Goal: Task Accomplishment & Management: Complete application form

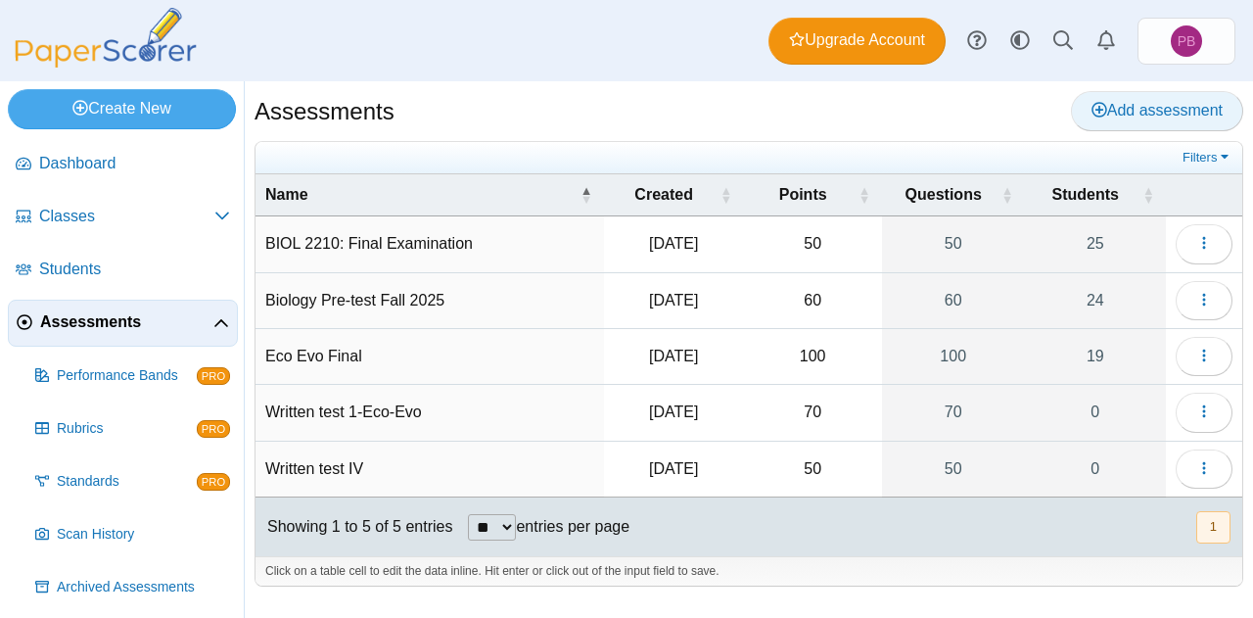
click at [1155, 111] on span "Add assessment" at bounding box center [1157, 110] width 131 height 17
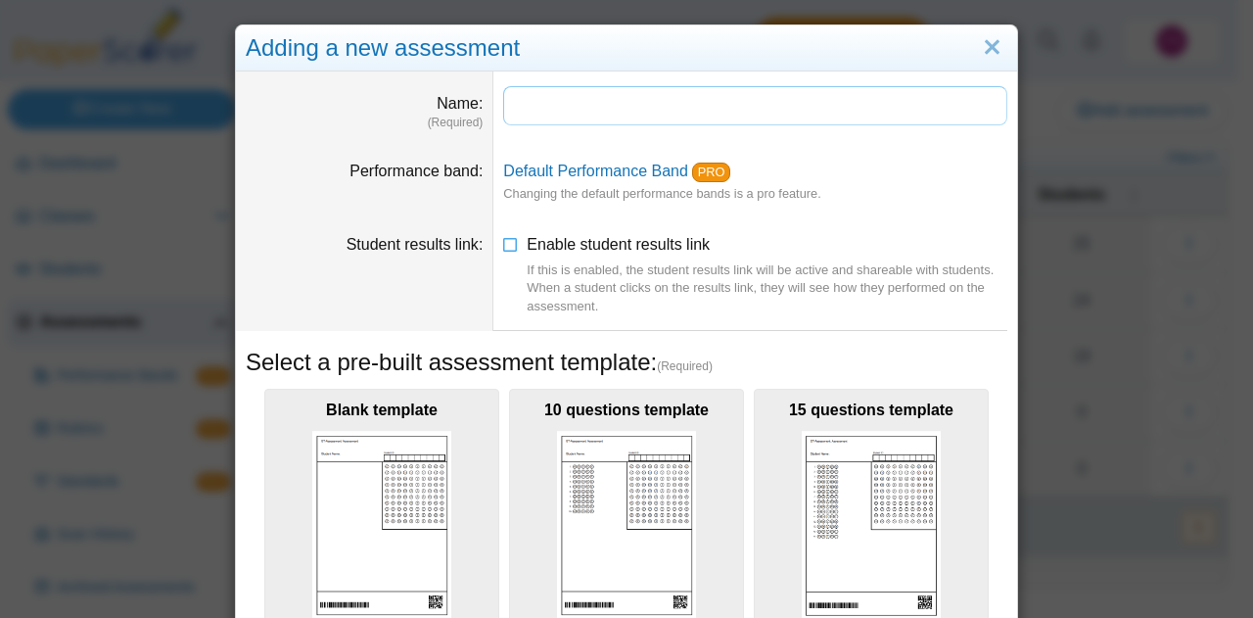
click at [557, 108] on input "Name" at bounding box center [755, 105] width 504 height 39
click at [605, 103] on input "**********" at bounding box center [755, 105] width 504 height 39
click at [645, 105] on input "**********" at bounding box center [755, 105] width 504 height 39
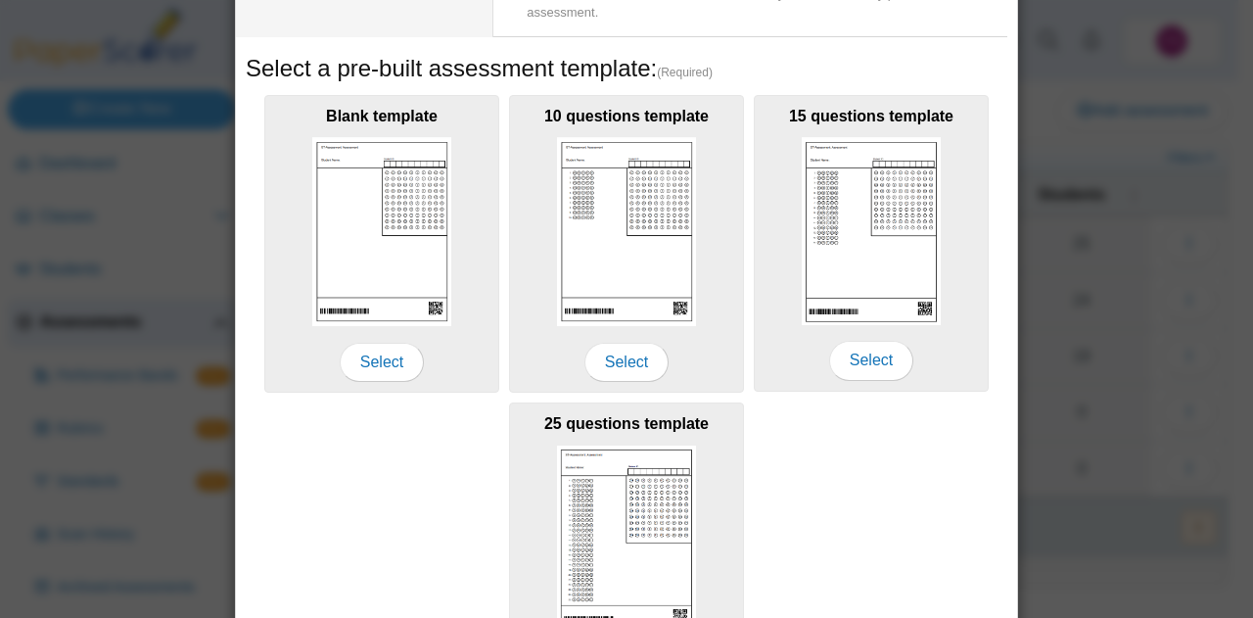
scroll to position [453, 0]
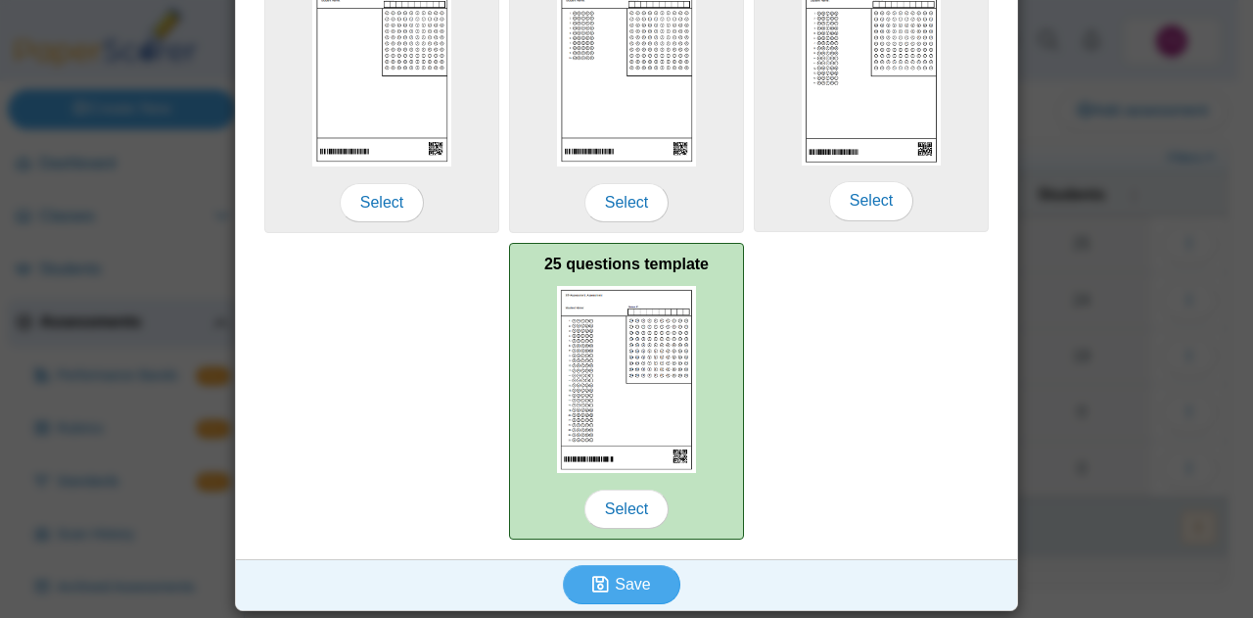
type input "**********"
click at [609, 412] on img at bounding box center [626, 380] width 139 height 188
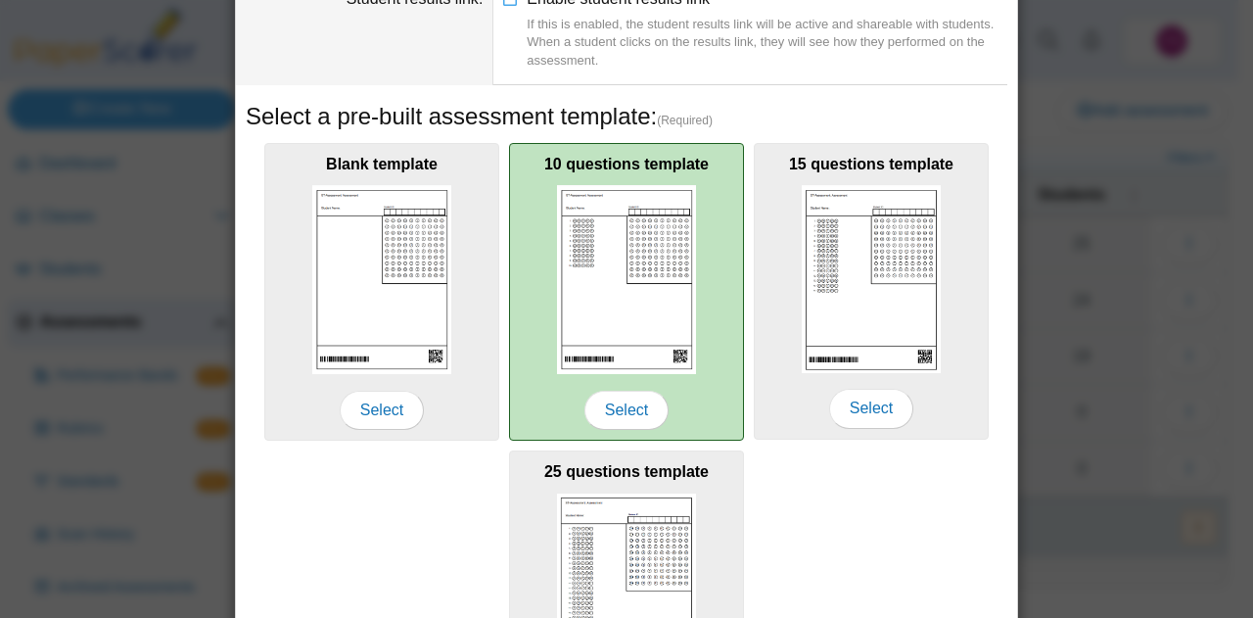
scroll to position [355, 0]
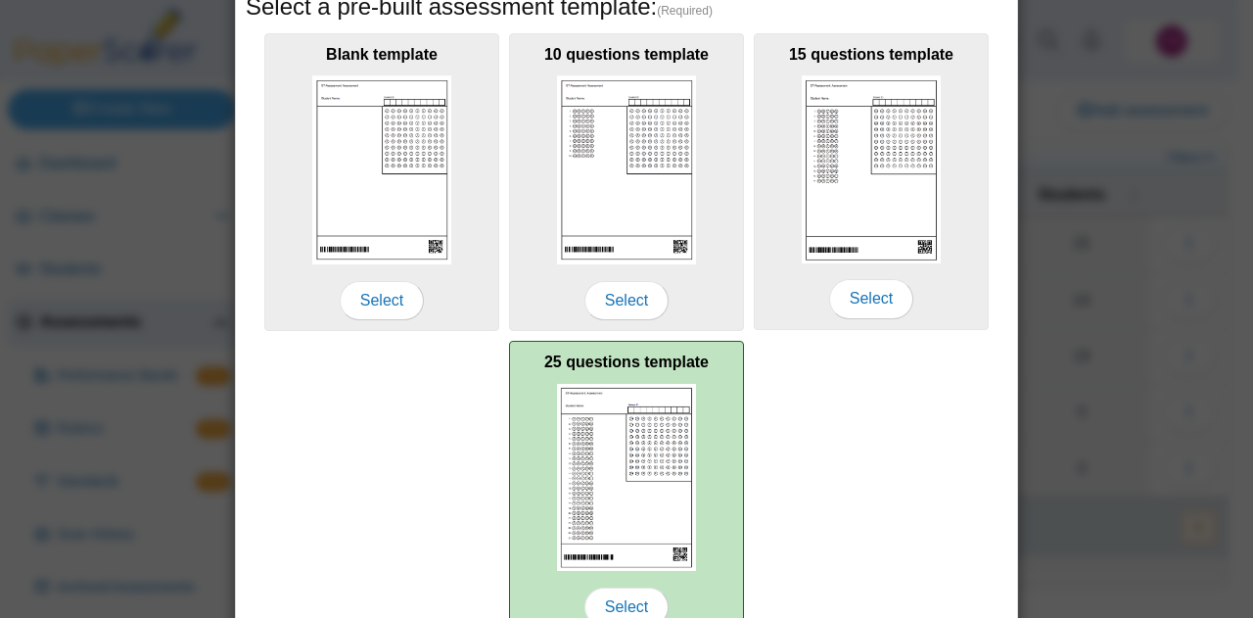
click at [630, 413] on img at bounding box center [626, 478] width 139 height 188
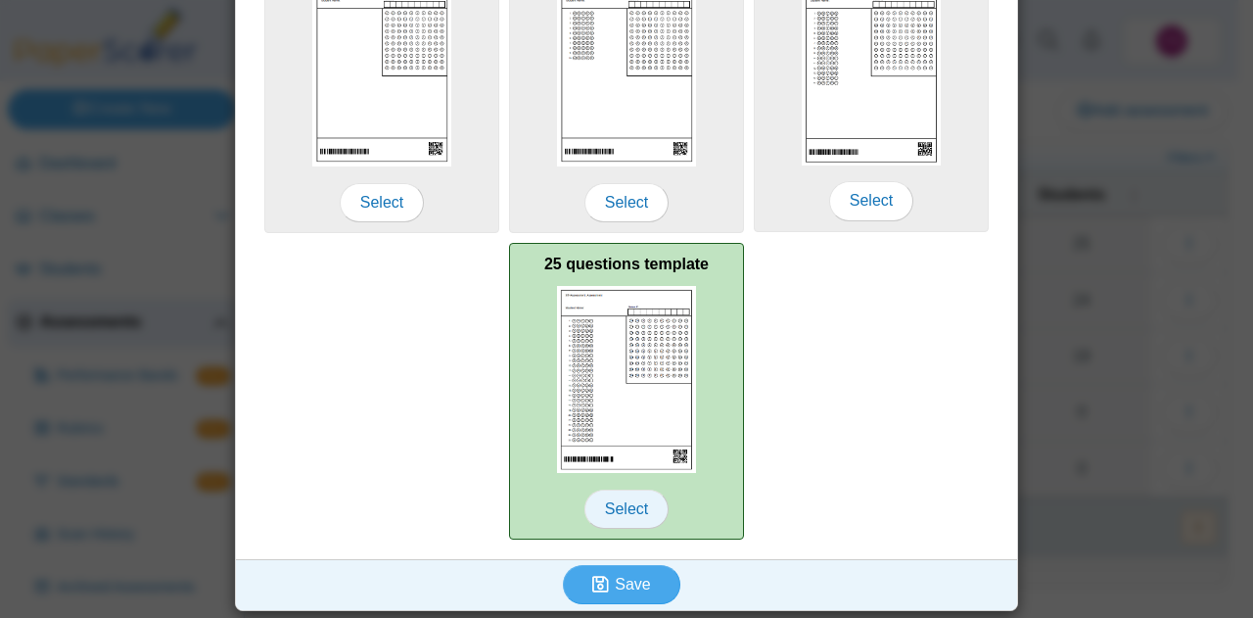
click at [613, 496] on span "Select" at bounding box center [627, 509] width 84 height 39
drag, startPoint x: 616, startPoint y: 503, endPoint x: 648, endPoint y: 502, distance: 32.3
click at [617, 502] on span "Select" at bounding box center [627, 509] width 84 height 39
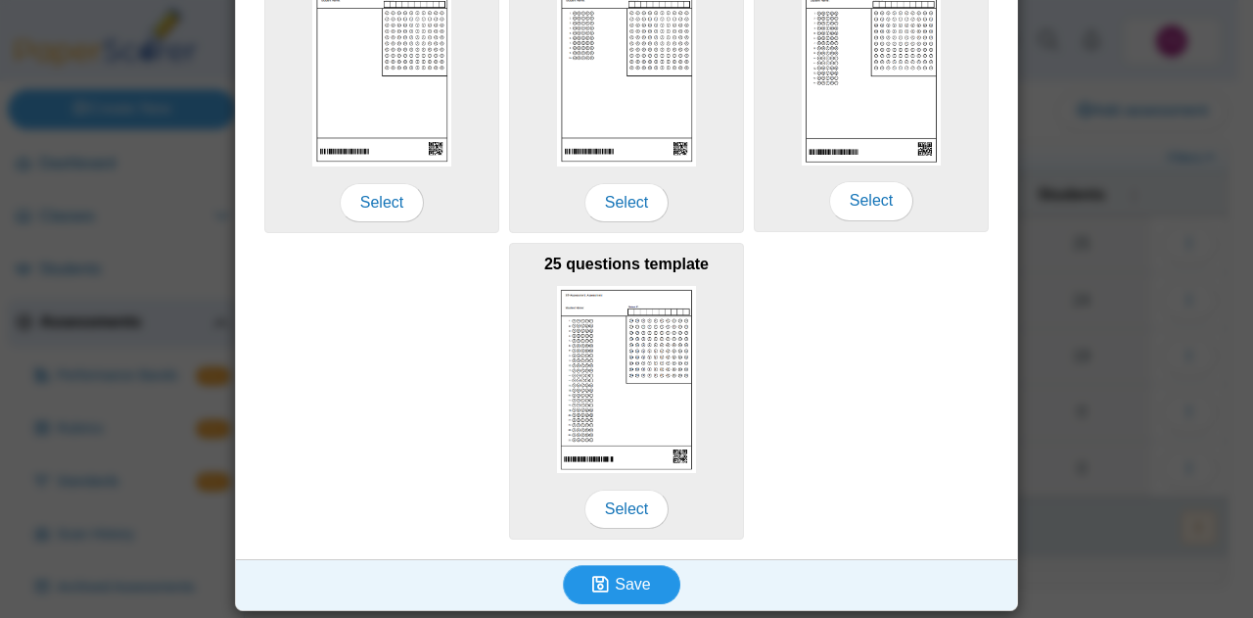
click at [636, 578] on span "Save" at bounding box center [632, 584] width 35 height 17
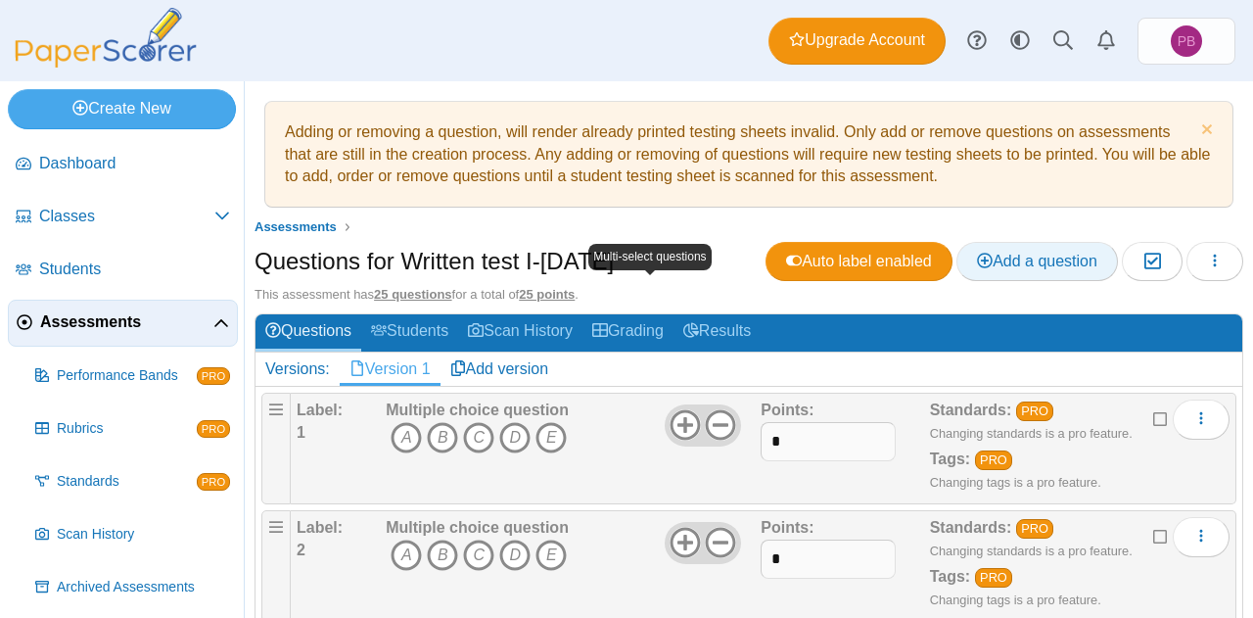
click at [977, 269] on span "Add a question" at bounding box center [1037, 261] width 120 height 17
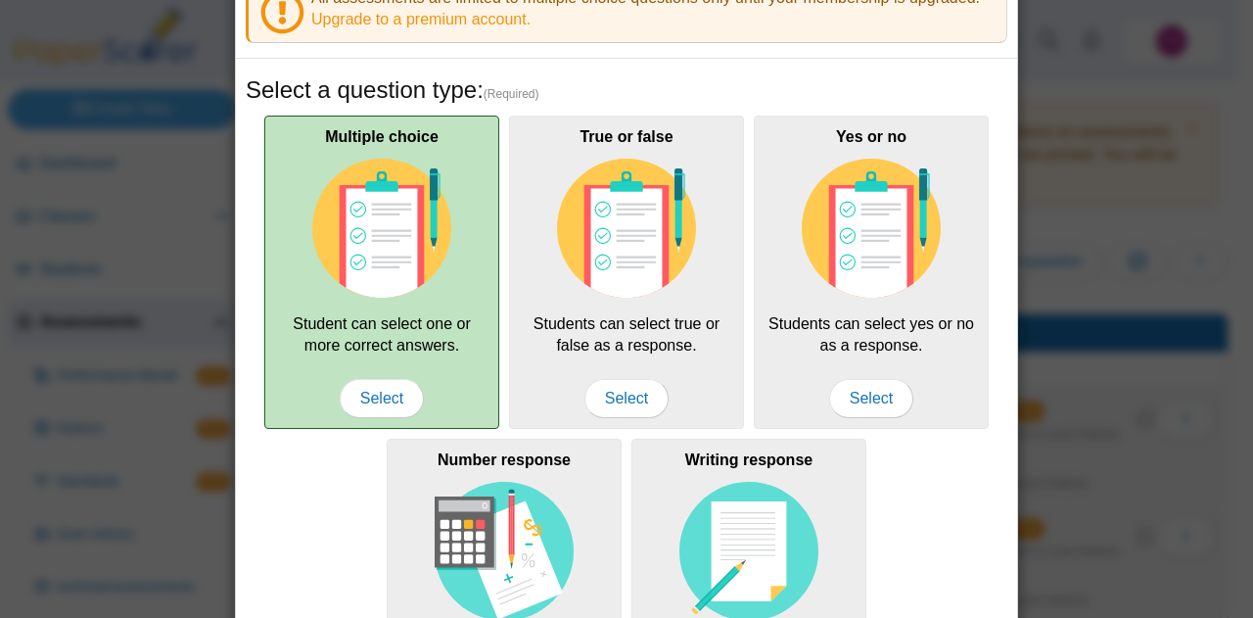
scroll to position [98, 0]
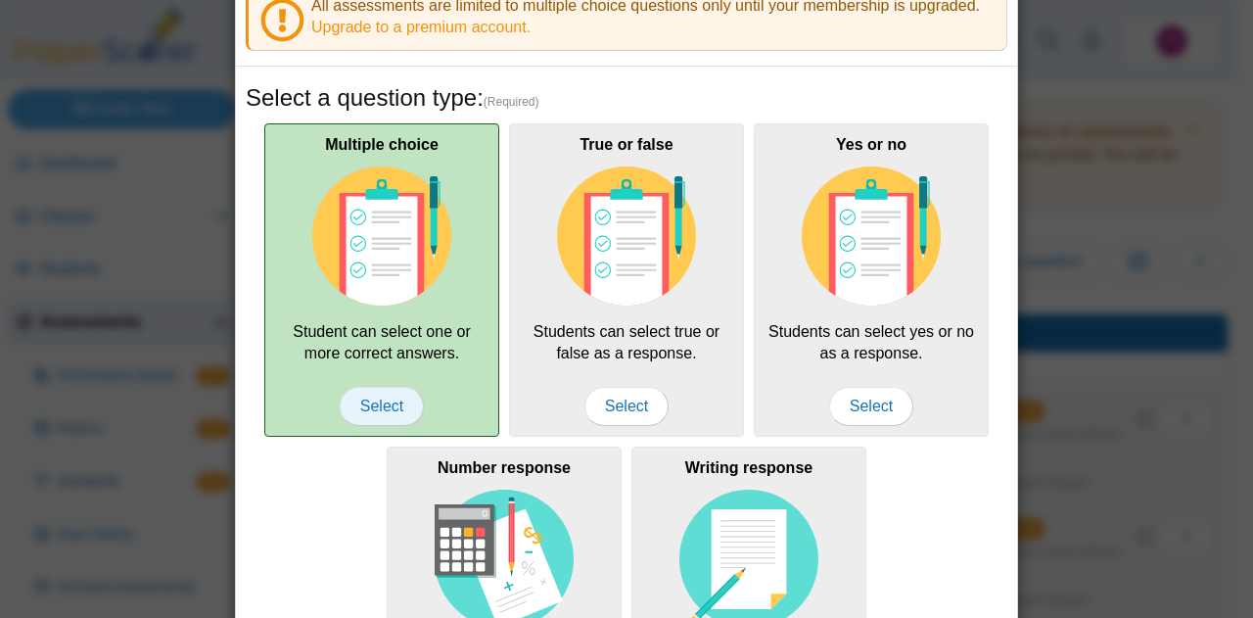
click at [395, 404] on span "Select" at bounding box center [382, 406] width 84 height 39
click at [369, 398] on span "Select" at bounding box center [382, 406] width 84 height 39
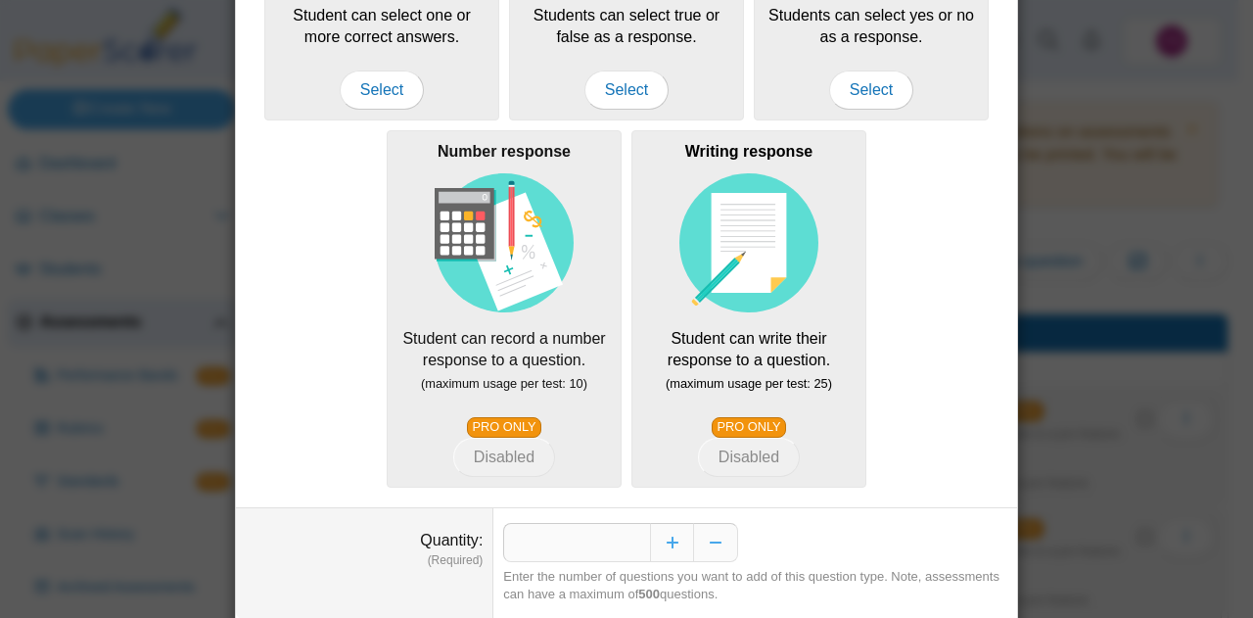
scroll to position [474, 0]
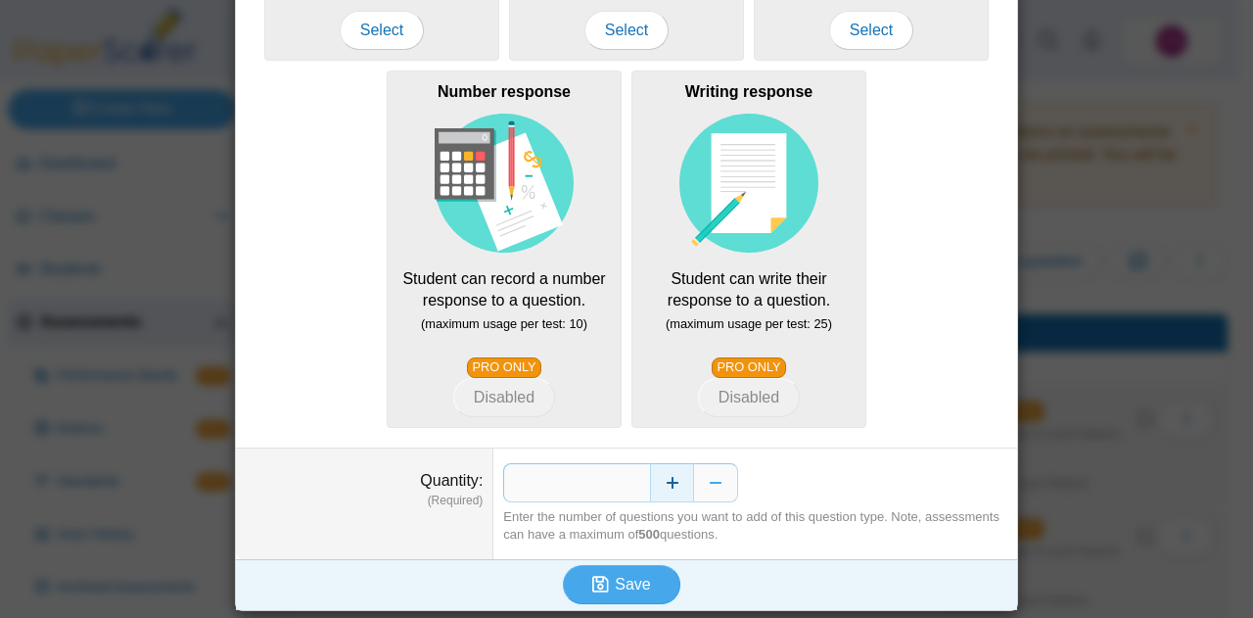
click at [674, 484] on button "Increase" at bounding box center [672, 482] width 44 height 39
click at [674, 483] on button "Increase" at bounding box center [672, 482] width 44 height 39
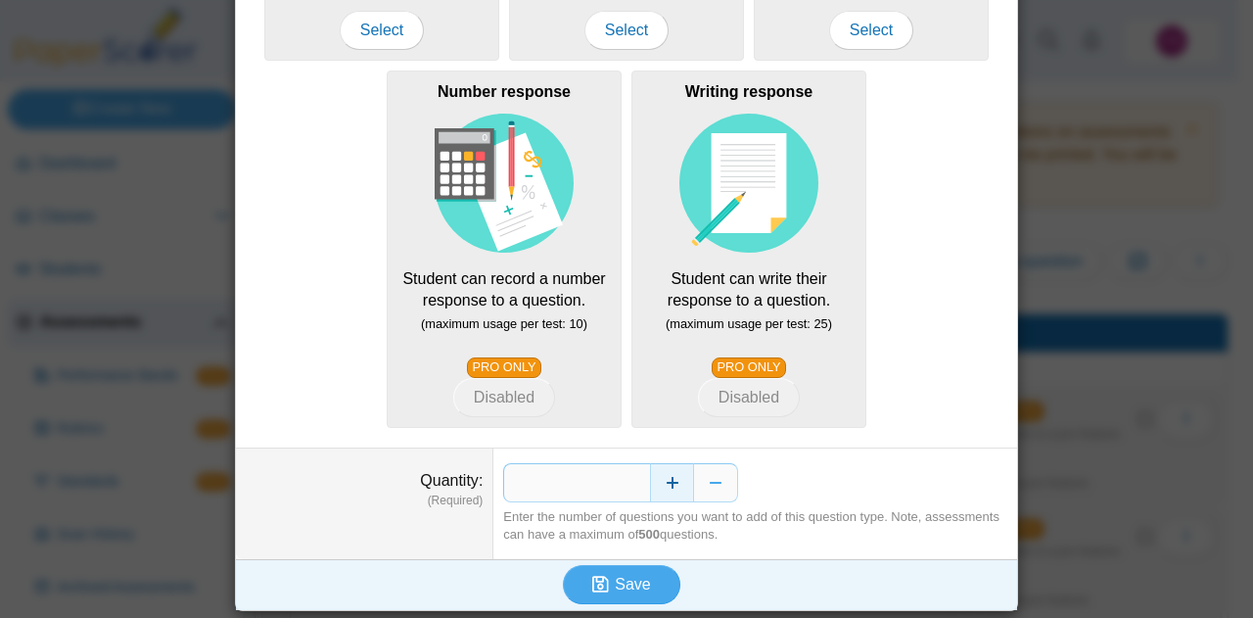
click at [675, 483] on button "Increase" at bounding box center [672, 482] width 44 height 39
click at [675, 482] on button "Increase" at bounding box center [672, 482] width 44 height 39
click at [674, 482] on button "Increase" at bounding box center [672, 482] width 44 height 39
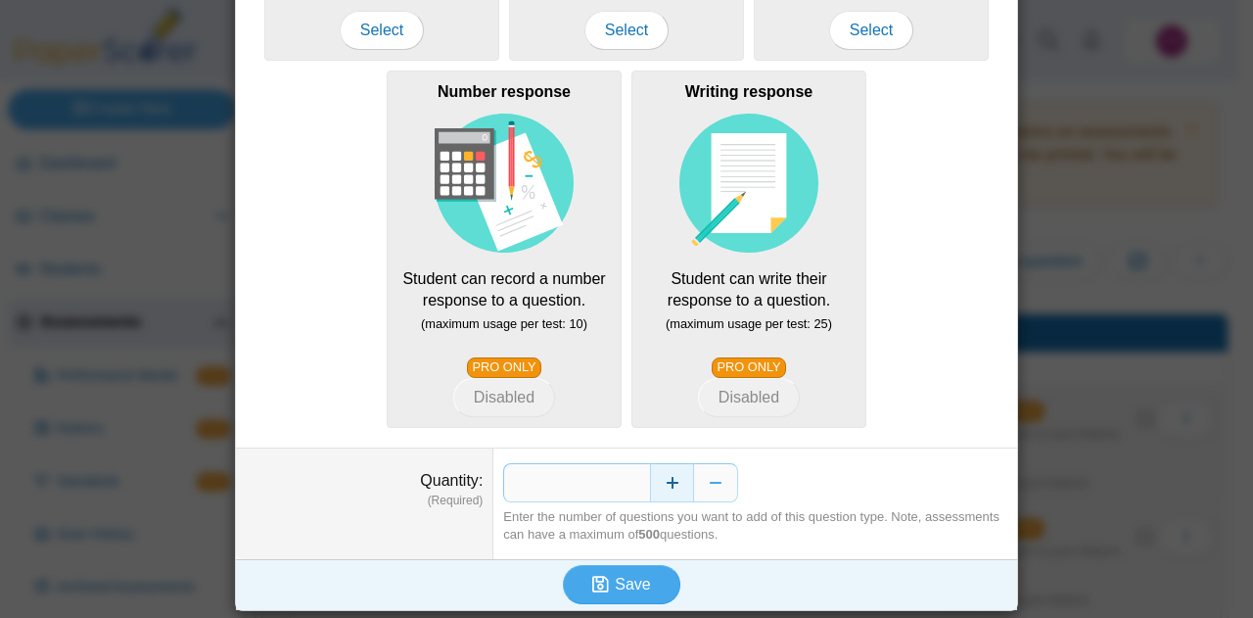
click at [674, 482] on button "Increase" at bounding box center [672, 482] width 44 height 39
click at [674, 481] on button "Increase" at bounding box center [672, 482] width 44 height 39
click at [675, 480] on button "Increase" at bounding box center [672, 482] width 44 height 39
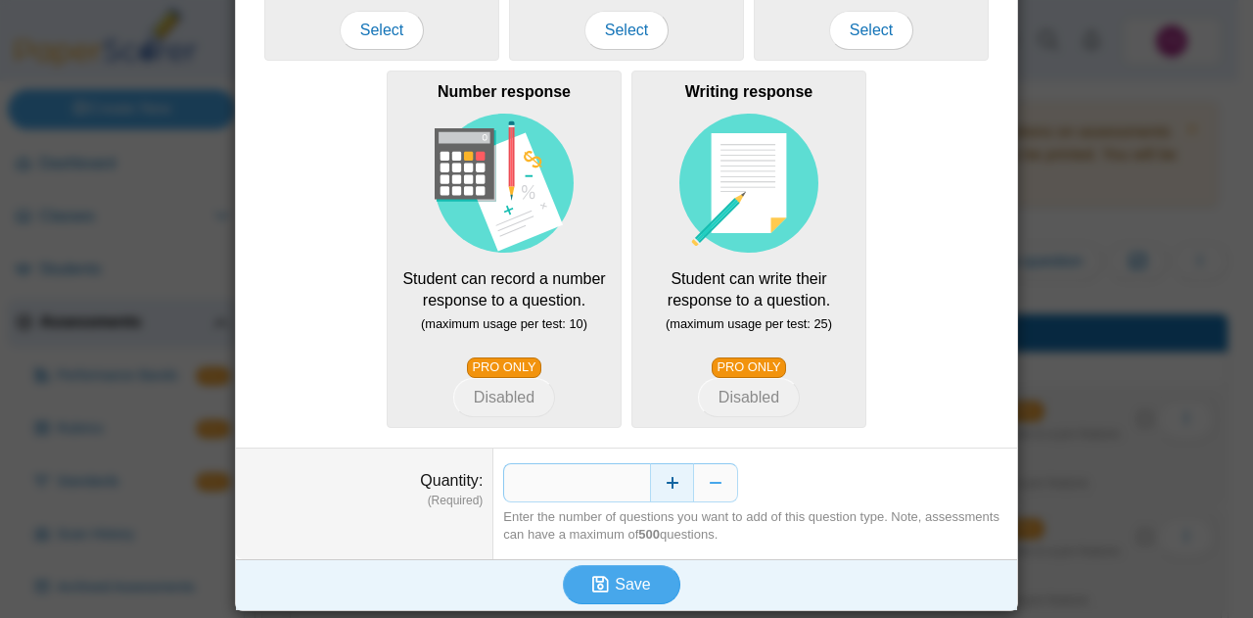
click at [674, 479] on button "Increase" at bounding box center [672, 482] width 44 height 39
click at [673, 479] on button "Increase" at bounding box center [672, 482] width 44 height 39
click at [673, 478] on button "Increase" at bounding box center [672, 482] width 44 height 39
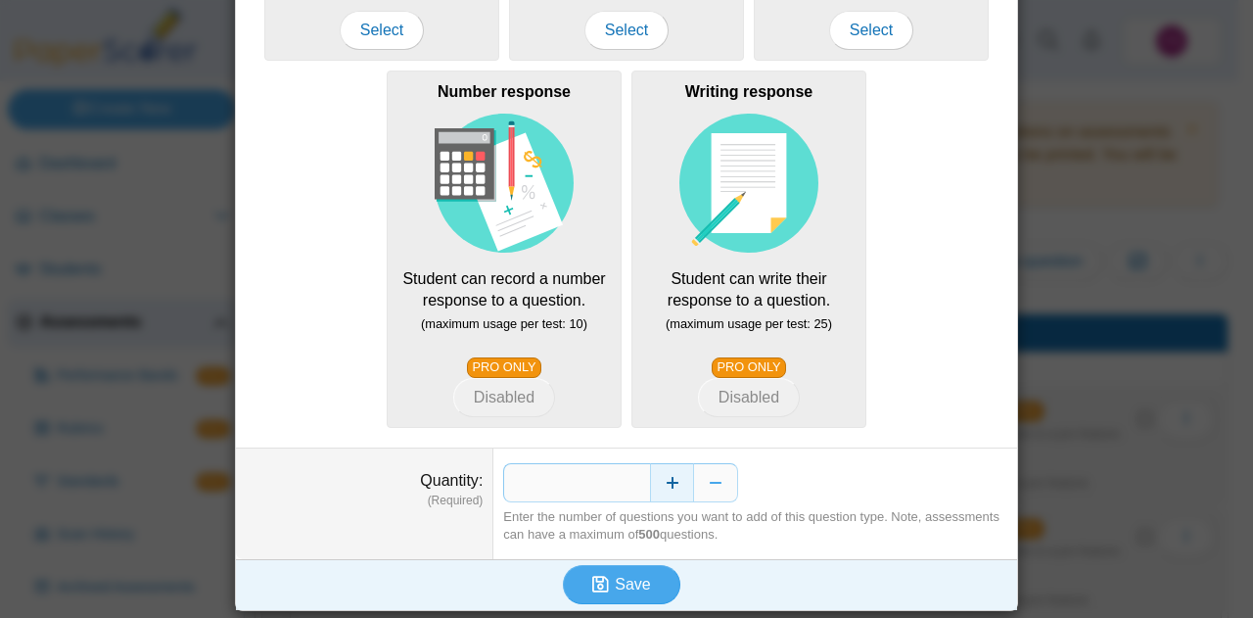
click at [673, 476] on button "Increase" at bounding box center [672, 482] width 44 height 39
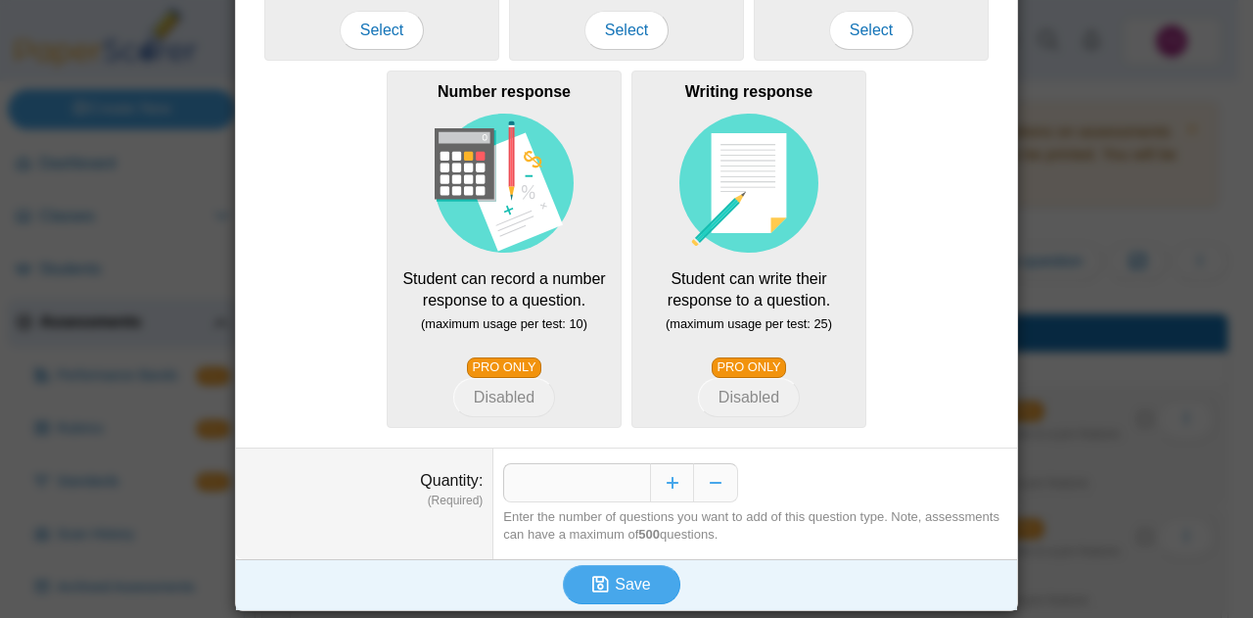
click at [734, 488] on div "**" at bounding box center [755, 482] width 504 height 39
click at [719, 484] on button "Decrease" at bounding box center [716, 482] width 44 height 39
type input "**"
click at [649, 576] on button "Save" at bounding box center [622, 584] width 118 height 39
